Goal: Information Seeking & Learning: Learn about a topic

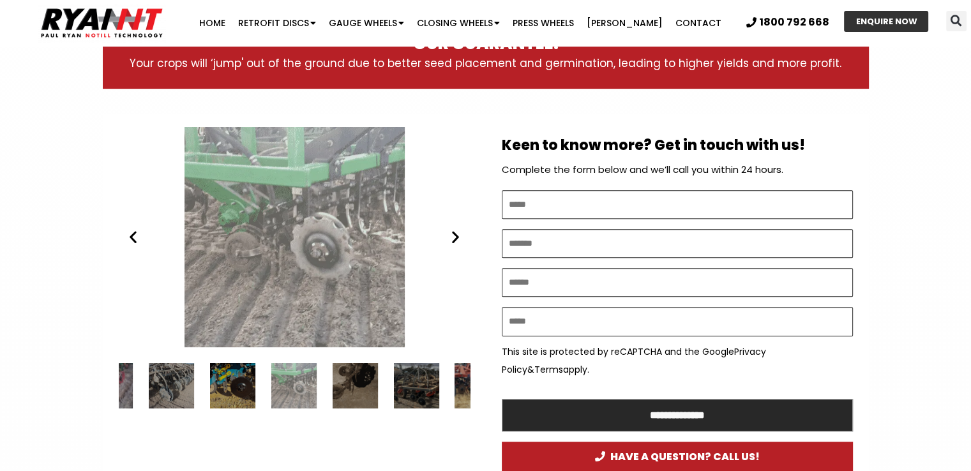
scroll to position [670, 0]
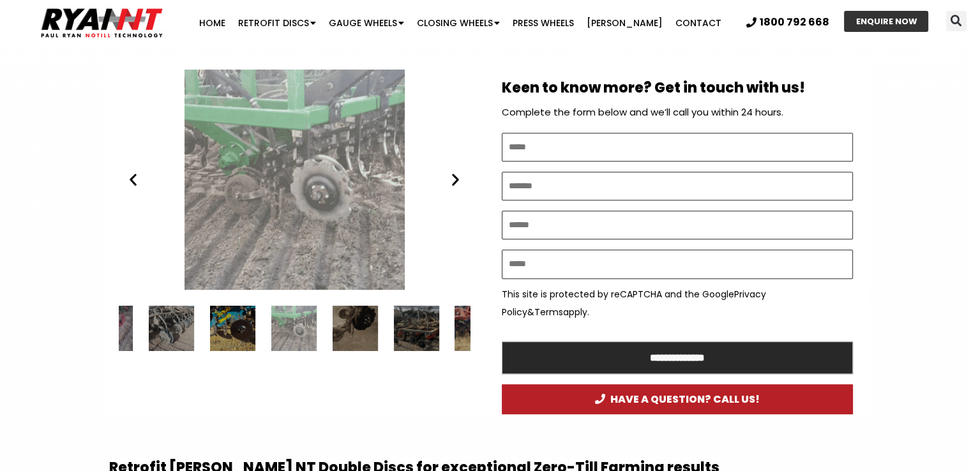
click at [131, 182] on icon "Previous slide" at bounding box center [133, 180] width 16 height 16
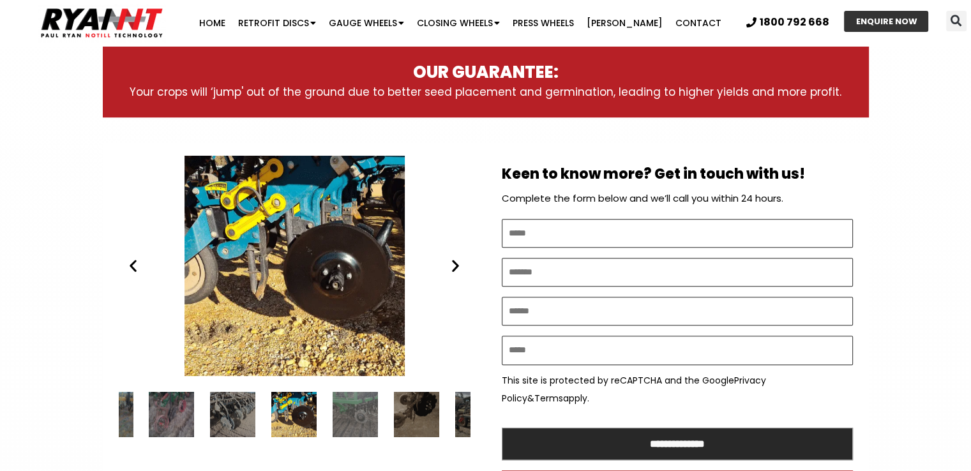
scroll to position [607, 0]
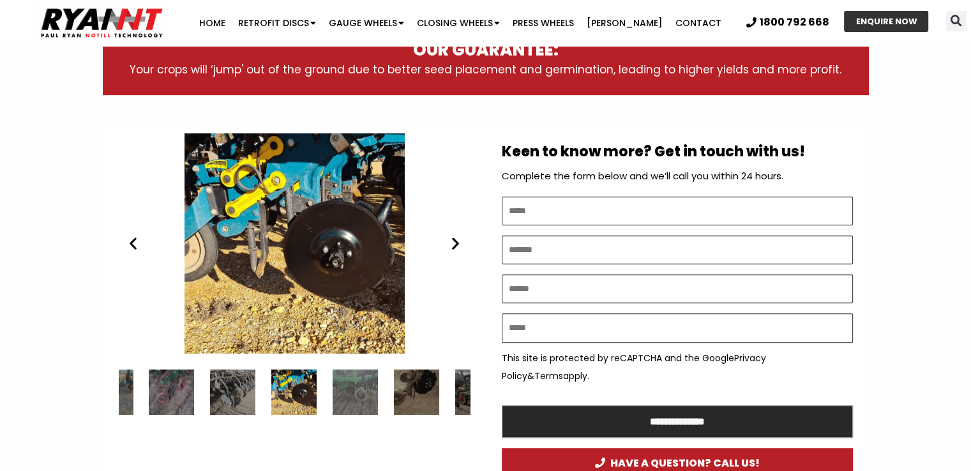
click at [130, 246] on icon "Previous slide" at bounding box center [133, 244] width 16 height 16
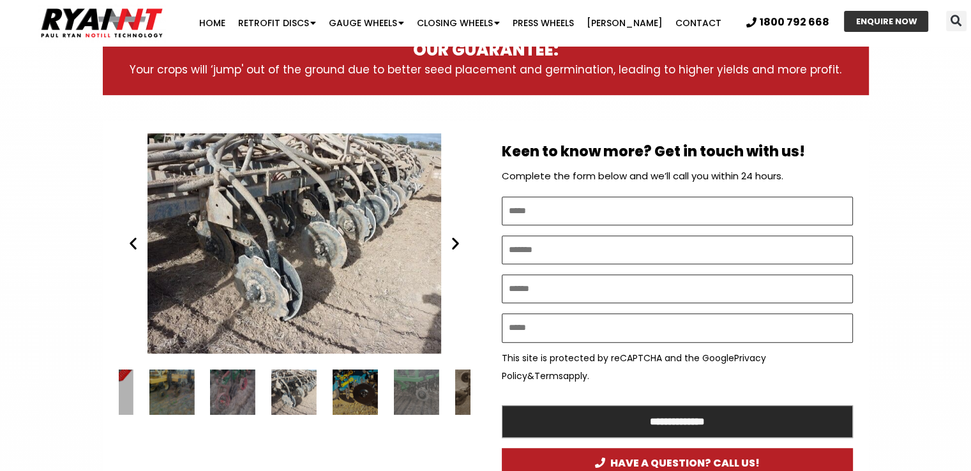
click at [132, 244] on icon "Previous slide" at bounding box center [133, 244] width 16 height 16
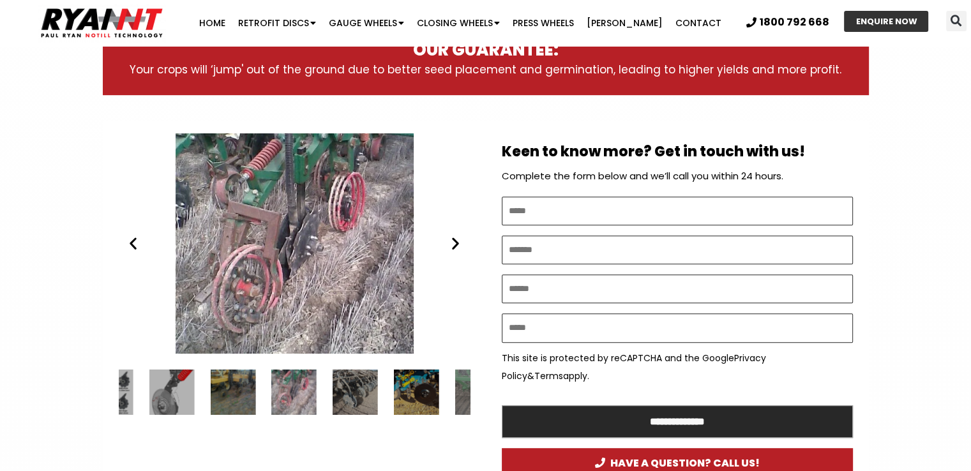
click at [132, 244] on icon "Previous slide" at bounding box center [133, 244] width 16 height 16
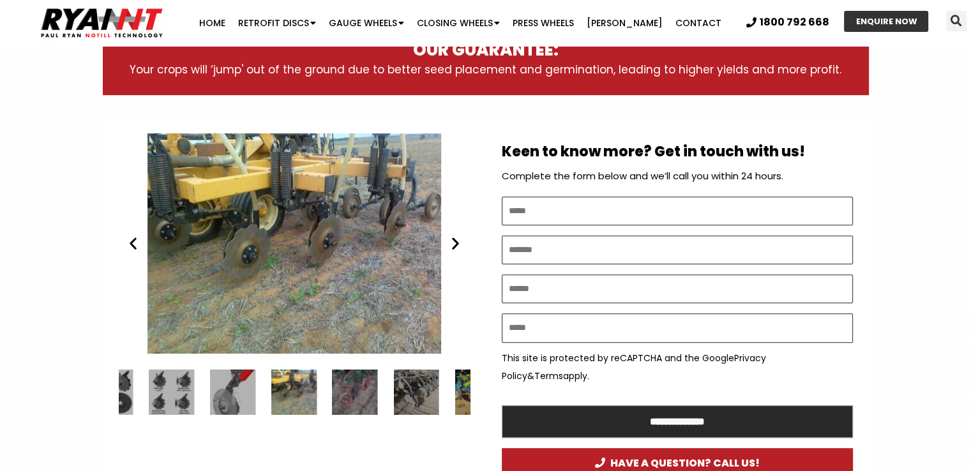
click at [132, 244] on icon "Previous slide" at bounding box center [133, 244] width 16 height 16
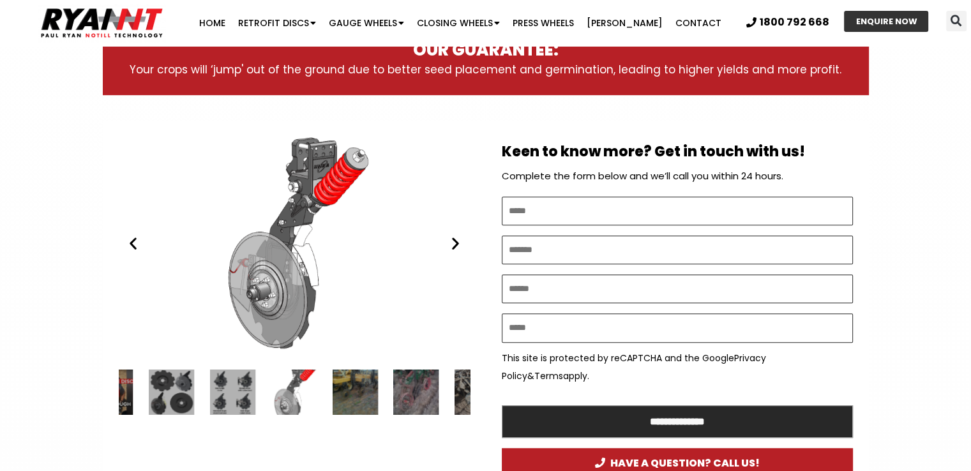
click at [131, 241] on icon "Previous slide" at bounding box center [133, 244] width 16 height 16
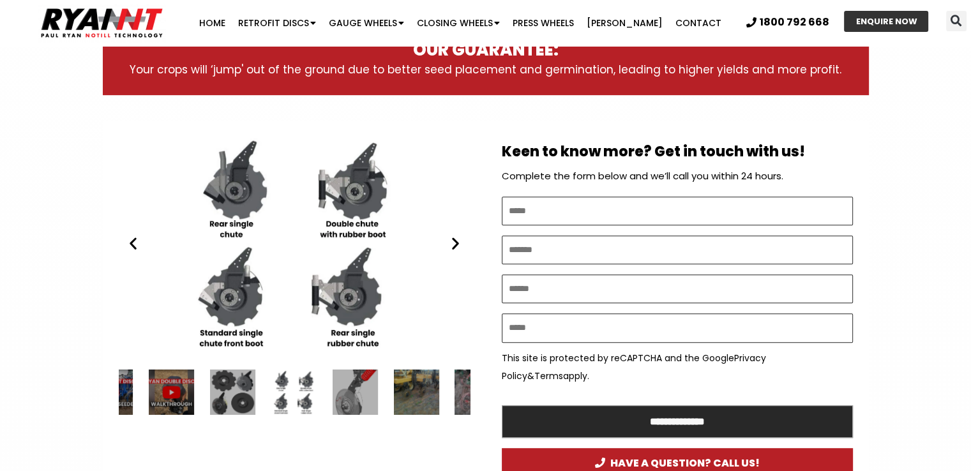
click at [131, 241] on icon "Previous slide" at bounding box center [133, 244] width 16 height 16
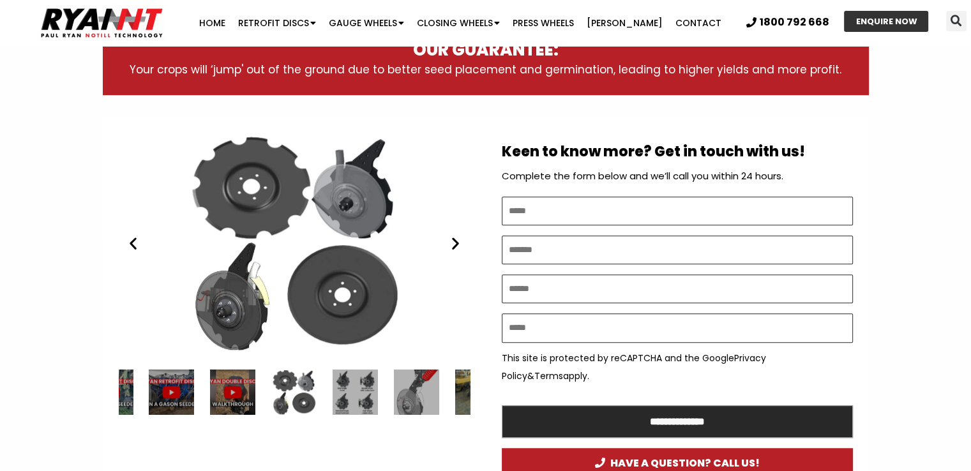
click at [131, 241] on icon "Previous slide" at bounding box center [133, 244] width 16 height 16
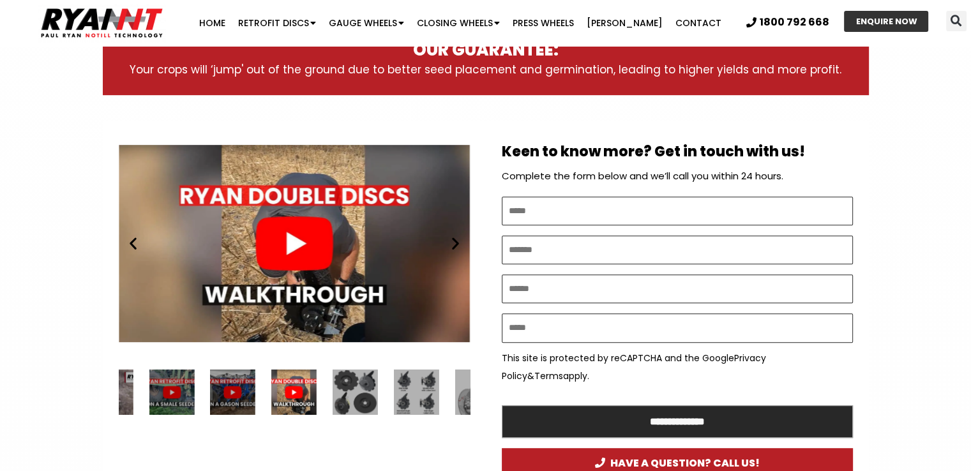
click at [131, 241] on icon "Previous slide" at bounding box center [133, 244] width 16 height 16
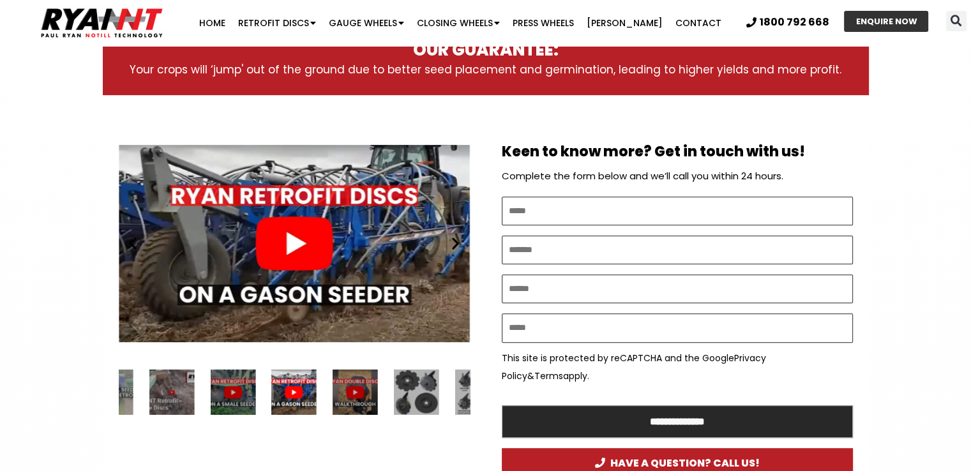
click at [131, 241] on icon "Previous slide" at bounding box center [133, 244] width 16 height 16
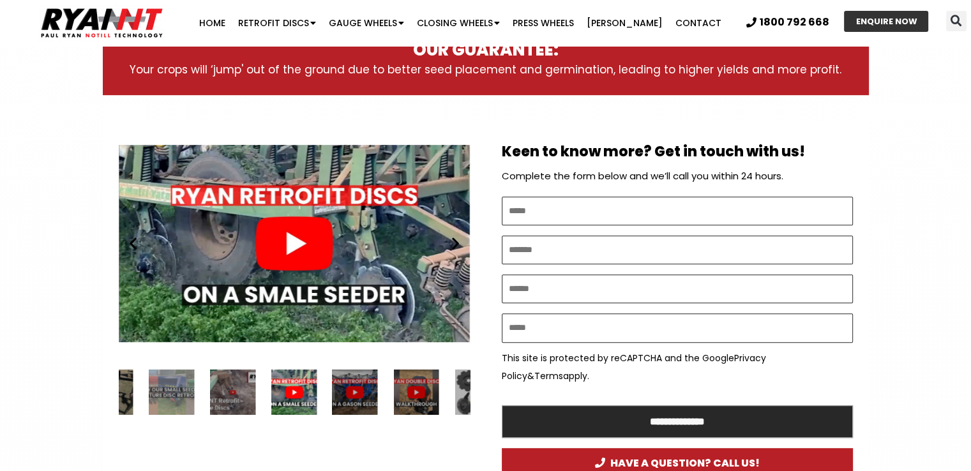
click at [131, 241] on icon "Previous slide" at bounding box center [133, 244] width 16 height 16
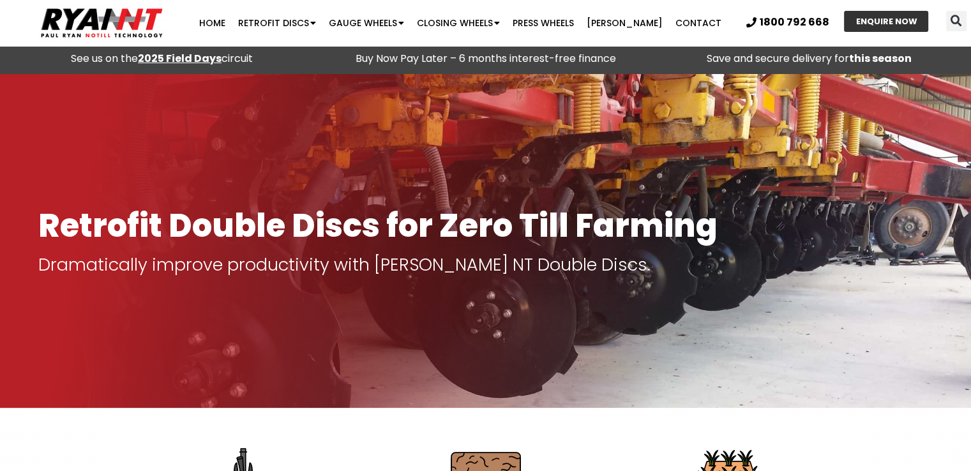
scroll to position [0, 0]
